Goal: Navigation & Orientation: Find specific page/section

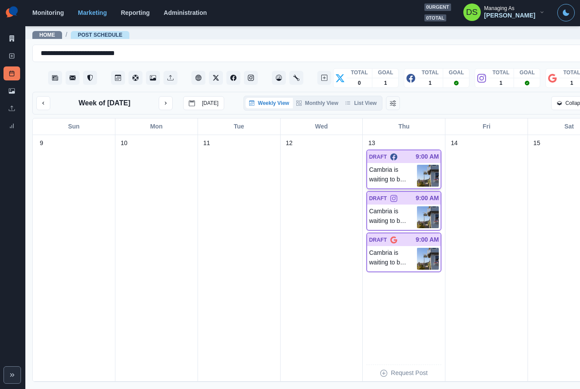
click at [405, 178] on p "Cambria is waiting to be explored. 📷: @visitcambri" at bounding box center [393, 176] width 48 height 22
click at [386, 202] on p "DRAFT" at bounding box center [378, 199] width 18 height 8
click at [386, 262] on p "Cambria is waiting to be explored. 📷: @visitcambri" at bounding box center [393, 259] width 48 height 22
click at [402, 227] on p "Cambria is waiting to be explored. 📷: @visitcambri" at bounding box center [393, 217] width 48 height 22
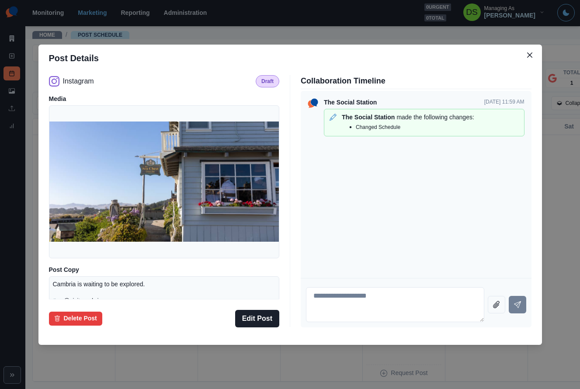
scroll to position [42, 0]
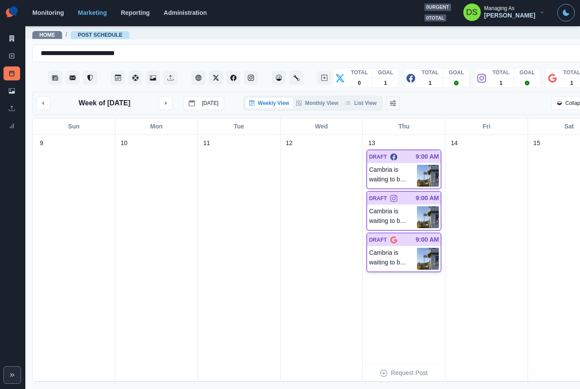
click at [400, 252] on div "Cambria is waiting to be explored. 📷: @visitcambri" at bounding box center [403, 258] width 73 height 25
click at [402, 161] on div at bounding box center [406, 156] width 18 height 9
click at [384, 211] on div "Cambria is waiting to be explored. 📷: @visitcambri" at bounding box center [403, 217] width 73 height 25
click at [383, 262] on p "Cambria is waiting to be explored. 📷: @visitcambri" at bounding box center [393, 259] width 48 height 22
click at [425, 222] on img at bounding box center [428, 217] width 22 height 22
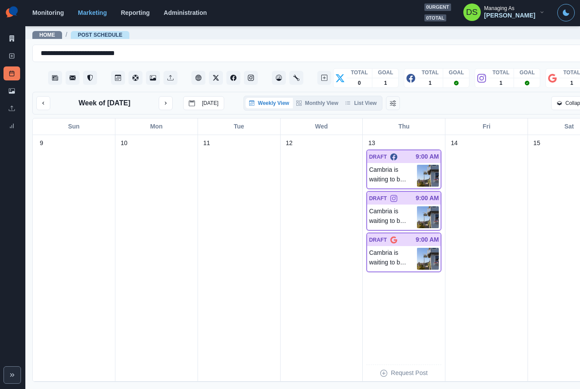
click at [427, 152] on div "13 DRAFT 9:00 AM Cambria is waiting to be explored. 📷: @visitcambri DRAFT 9:00 …" at bounding box center [403, 258] width 75 height 239
click at [415, 174] on p "Cambria is waiting to be explored. 📷: @visitcambri" at bounding box center [393, 176] width 48 height 22
click at [418, 165] on img at bounding box center [428, 176] width 22 height 22
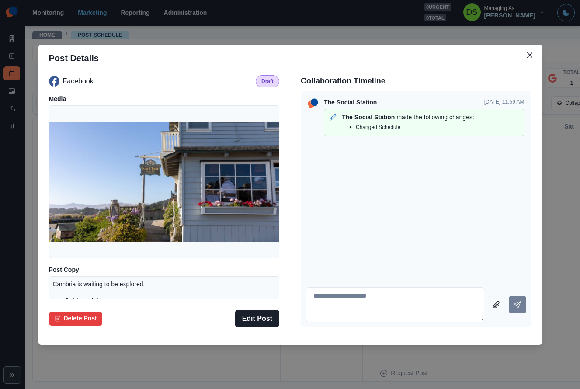
click at [340, 216] on div "The Social Station [DATE] 11:59 AM The Social Station made the following change…" at bounding box center [416, 184] width 231 height 187
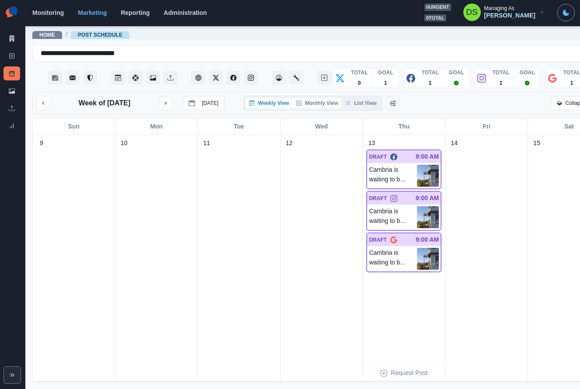
click at [313, 103] on button "Monthly View" at bounding box center [317, 103] width 49 height 10
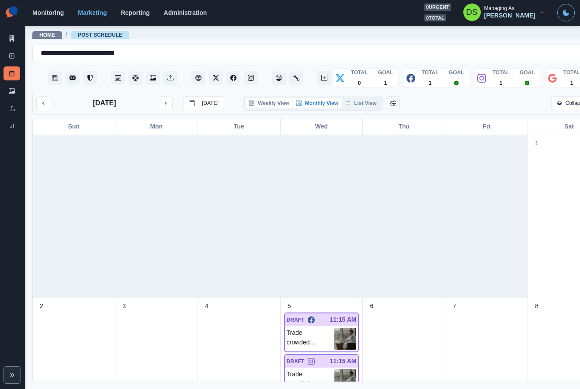
click at [267, 103] on button "Weekly View" at bounding box center [269, 103] width 47 height 10
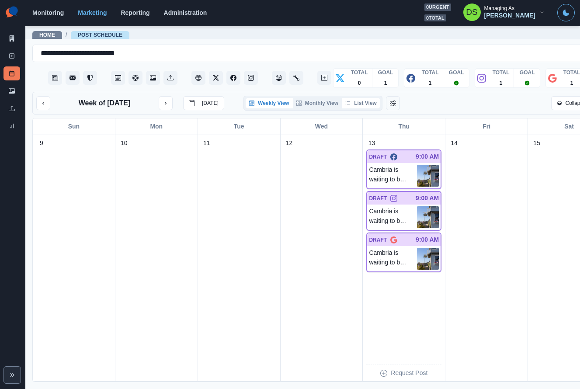
click at [365, 104] on button "List View" at bounding box center [361, 103] width 38 height 10
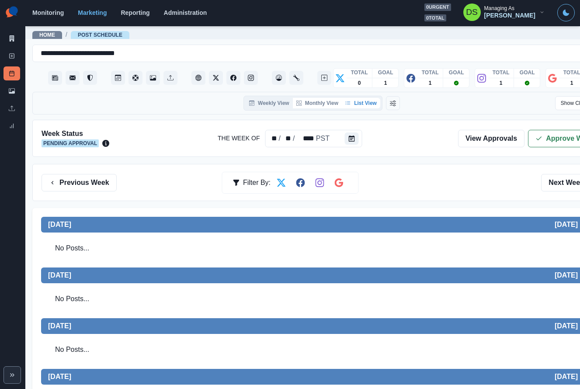
click at [312, 106] on button "Monthly View" at bounding box center [317, 103] width 49 height 10
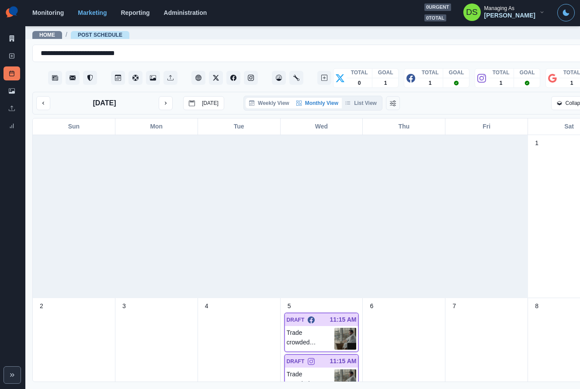
click at [272, 106] on button "Weekly View" at bounding box center [269, 103] width 47 height 10
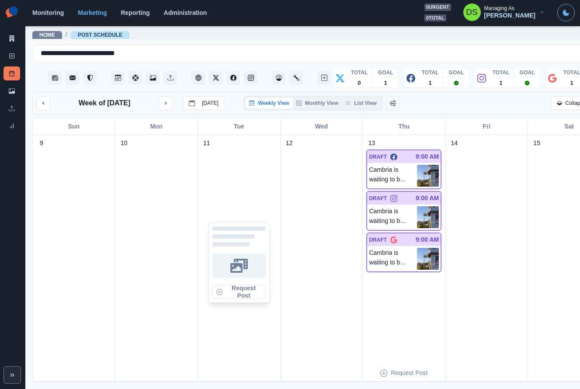
scroll to position [0, 38]
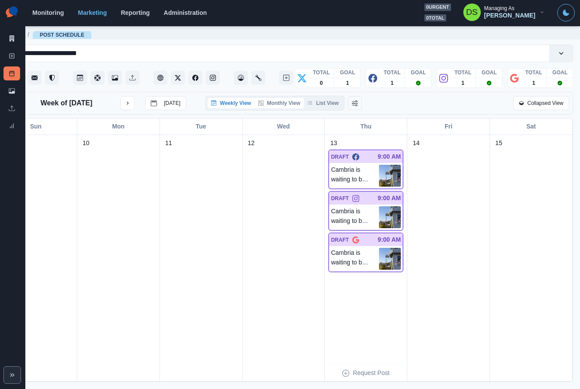
click at [284, 104] on button "Monthly View" at bounding box center [279, 103] width 49 height 10
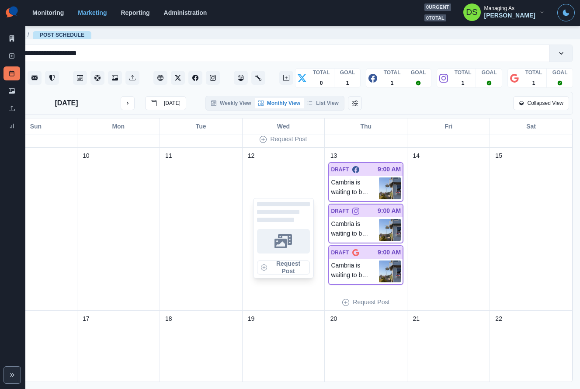
scroll to position [316, 0]
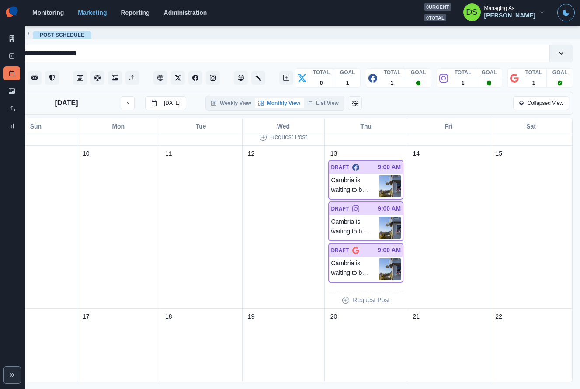
click at [354, 187] on p "Cambria is waiting to be explored. 📷: @visitcambri" at bounding box center [355, 186] width 48 height 22
click at [354, 229] on p "Cambria is waiting to be explored. 📷: @visitcambri" at bounding box center [355, 228] width 48 height 22
click at [348, 272] on p "Cambria is waiting to be explored. 📷: @visitcambri" at bounding box center [355, 269] width 48 height 22
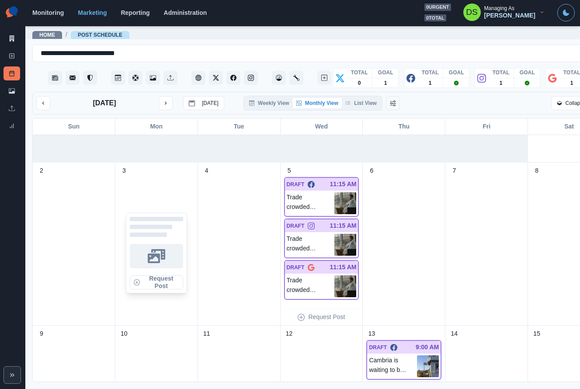
scroll to position [141, 0]
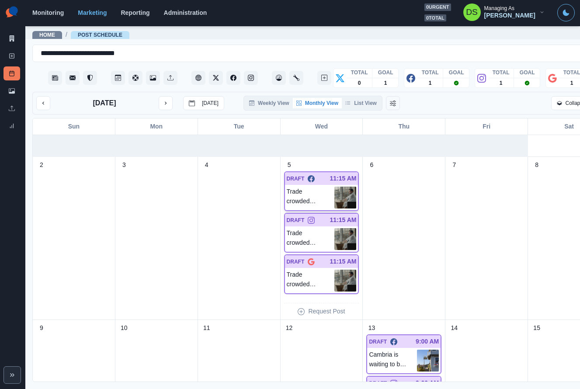
click at [302, 203] on p "Trade crowded kitchens for a calm Cambria getaway. Enjoy this [DATE] with ocean…" at bounding box center [311, 198] width 48 height 22
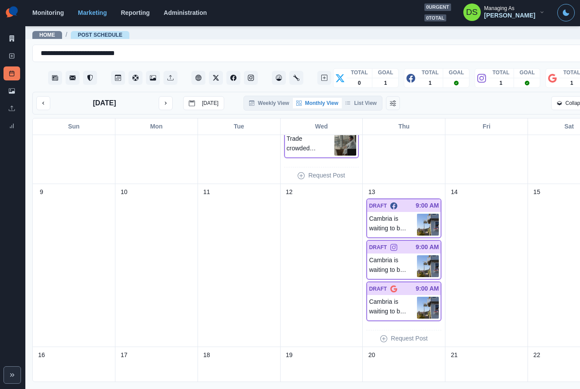
scroll to position [282, 0]
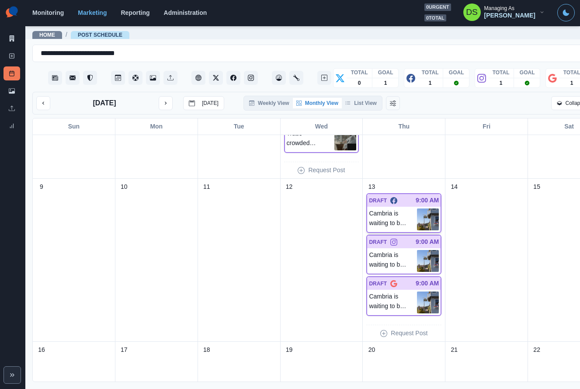
click at [403, 218] on p "Cambria is waiting to be explored. 📷: @visitcambri" at bounding box center [393, 220] width 48 height 22
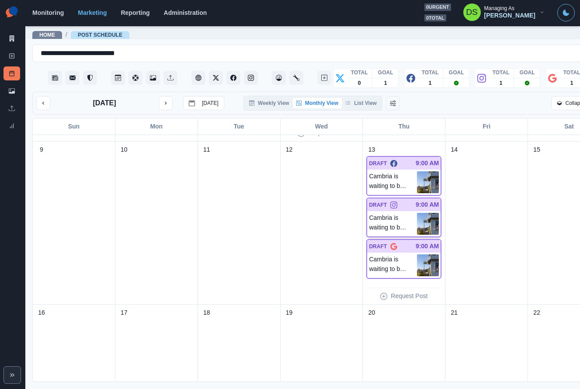
click at [400, 218] on p "Cambria is waiting to be explored. 📷: @visitcambri" at bounding box center [393, 224] width 48 height 22
click at [403, 256] on p "Cambria is waiting to be explored. 📷: @visitcambri" at bounding box center [393, 265] width 48 height 22
click at [408, 233] on p "Cambria is waiting to be explored. 📷: @visitcambri" at bounding box center [393, 224] width 48 height 22
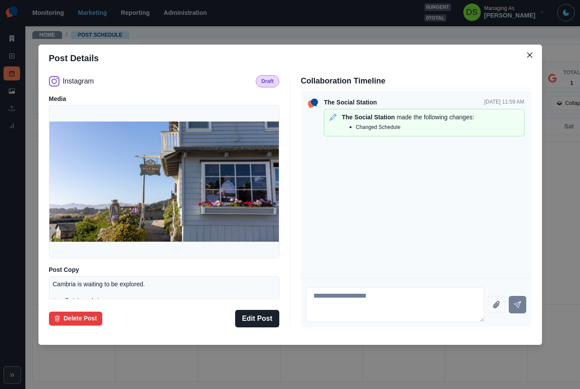
click at [412, 195] on div "The Social Station [DATE] 11:59 AM The Social Station made the following change…" at bounding box center [416, 184] width 231 height 187
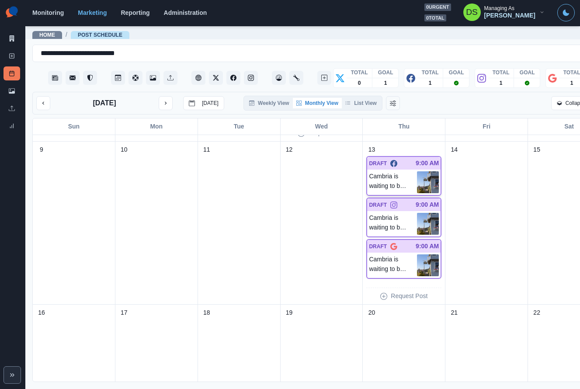
click at [400, 177] on p "Cambria is waiting to be explored. 📷: @visitcambri" at bounding box center [393, 182] width 48 height 22
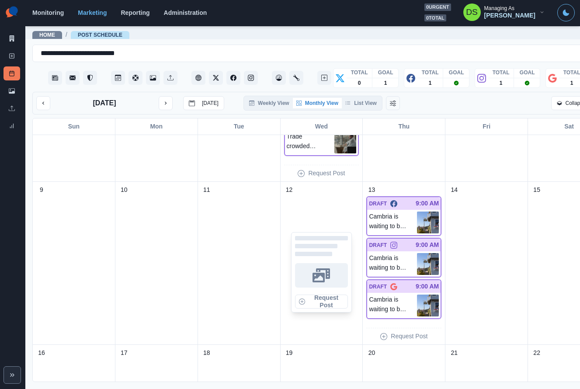
scroll to position [291, 0]
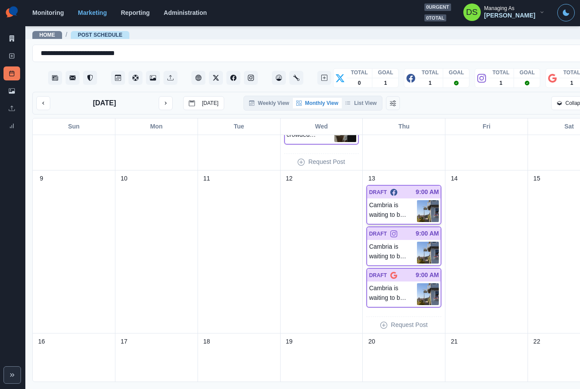
click at [402, 212] on p "Cambria is waiting to be explored. 📷: @visitcambri" at bounding box center [393, 211] width 48 height 22
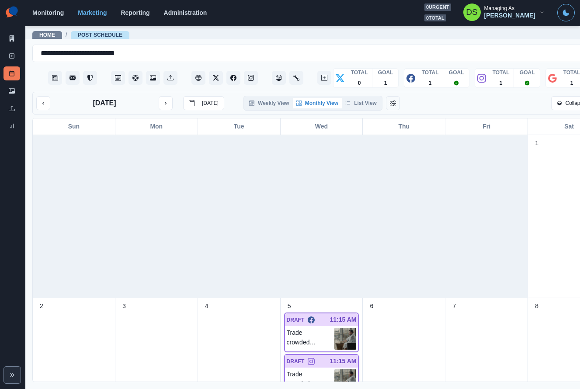
scroll to position [0, 38]
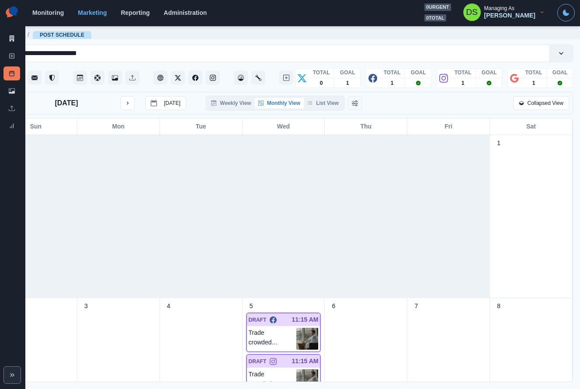
click at [464, 100] on div "Collapsed View" at bounding box center [474, 103] width 190 height 14
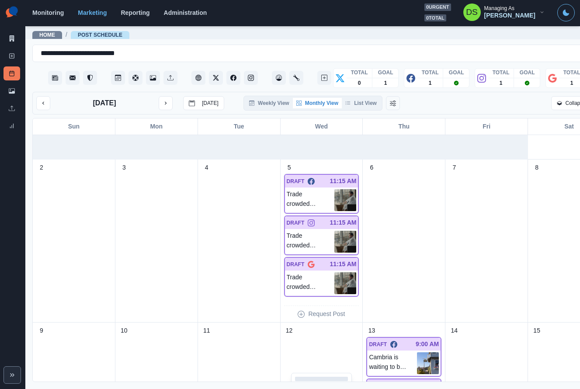
scroll to position [141, 0]
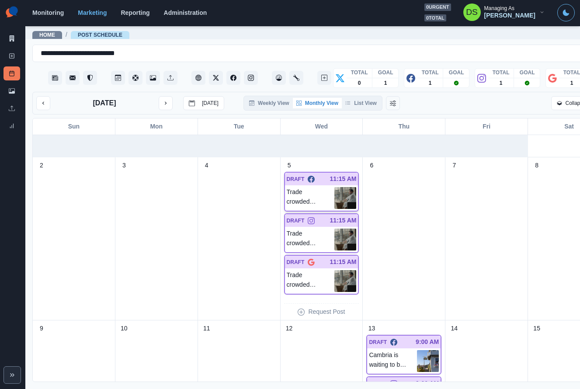
click at [313, 194] on p "Trade crowded kitchens for a calm Cambria getaway. Enjoy this [DATE] with ocean…" at bounding box center [311, 198] width 48 height 22
click at [312, 239] on p "Trade crowded kitchens for a calm Cambria getaway. Enjoy this [DATE] with ocean…" at bounding box center [311, 240] width 48 height 22
click at [316, 278] on p "Trade crowded kitchens for a calm Cambria getaway. Enjoy this [DATE] with ocean…" at bounding box center [311, 281] width 48 height 22
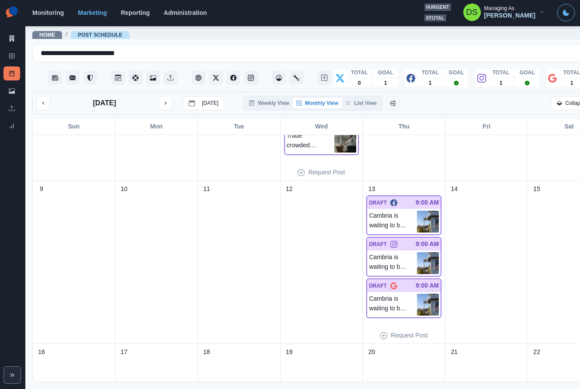
scroll to position [284, 0]
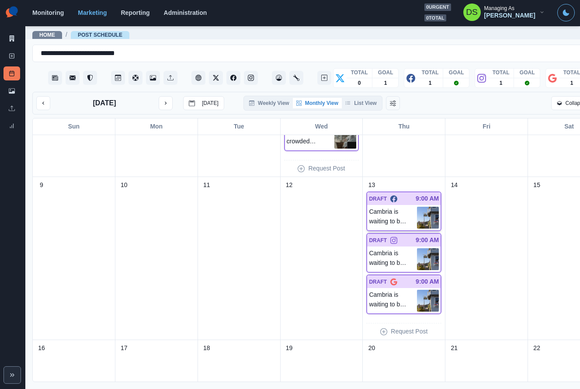
click at [426, 221] on img at bounding box center [428, 218] width 22 height 22
click at [406, 248] on p "Cambria is waiting to be explored. 📷: @visitcambri" at bounding box center [393, 259] width 48 height 22
click at [402, 289] on div "Cambria is waiting to be explored. 📷: @visitcambri" at bounding box center [403, 300] width 73 height 25
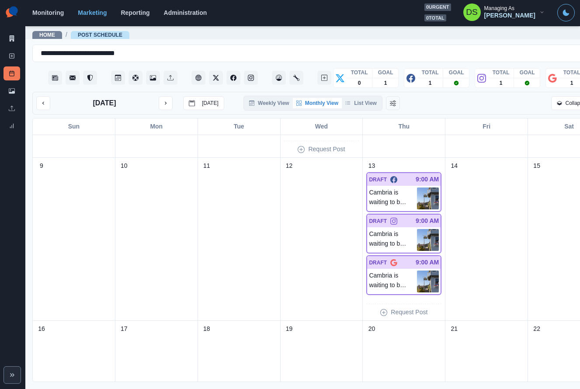
scroll to position [308, 0]
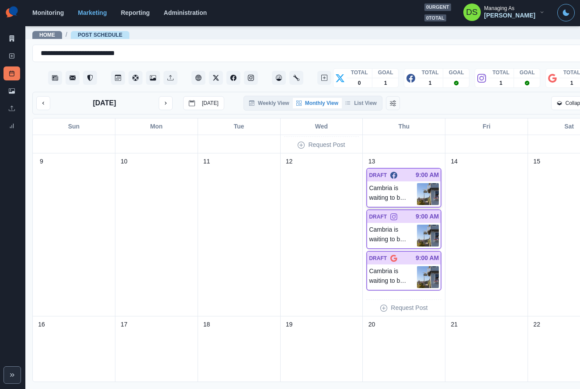
click at [412, 185] on p "Cambria is waiting to be explored. 📷: @visitcambri" at bounding box center [393, 194] width 48 height 22
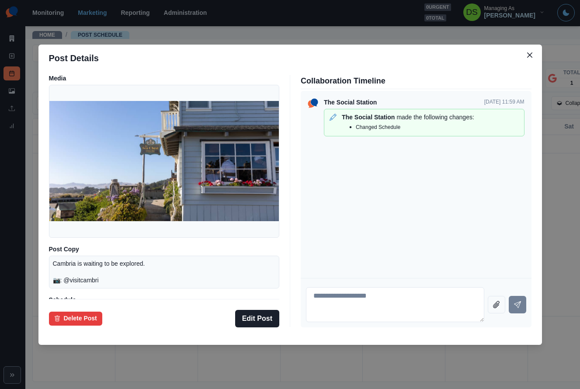
scroll to position [0, 0]
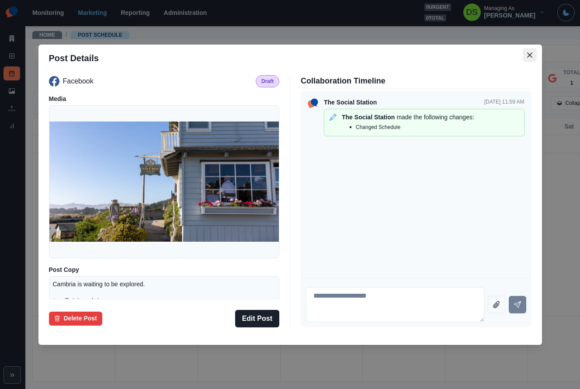
click at [528, 54] on icon "Close" at bounding box center [529, 54] width 5 height 5
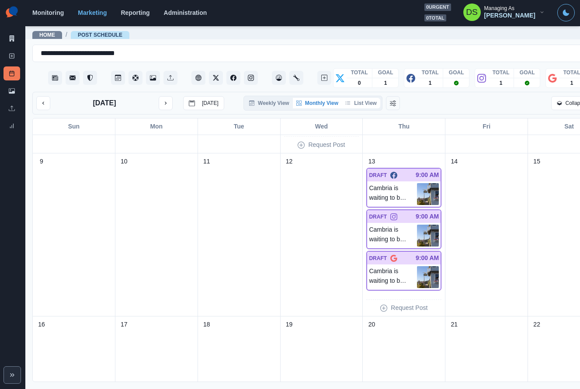
click at [364, 103] on button "List View" at bounding box center [361, 103] width 38 height 10
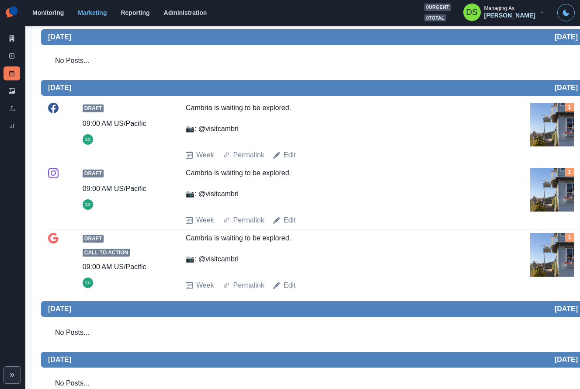
scroll to position [299, 0]
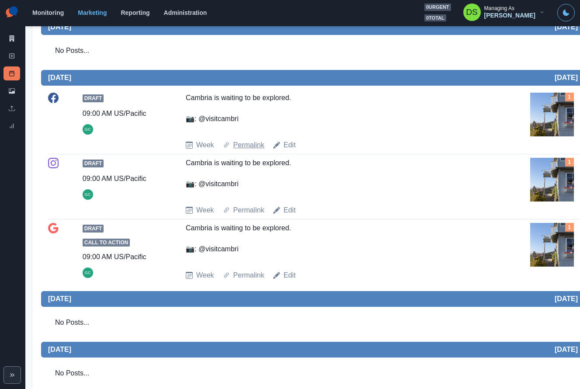
click at [237, 146] on link "Permalink" at bounding box center [248, 145] width 31 height 10
